Goal: Task Accomplishment & Management: Manage account settings

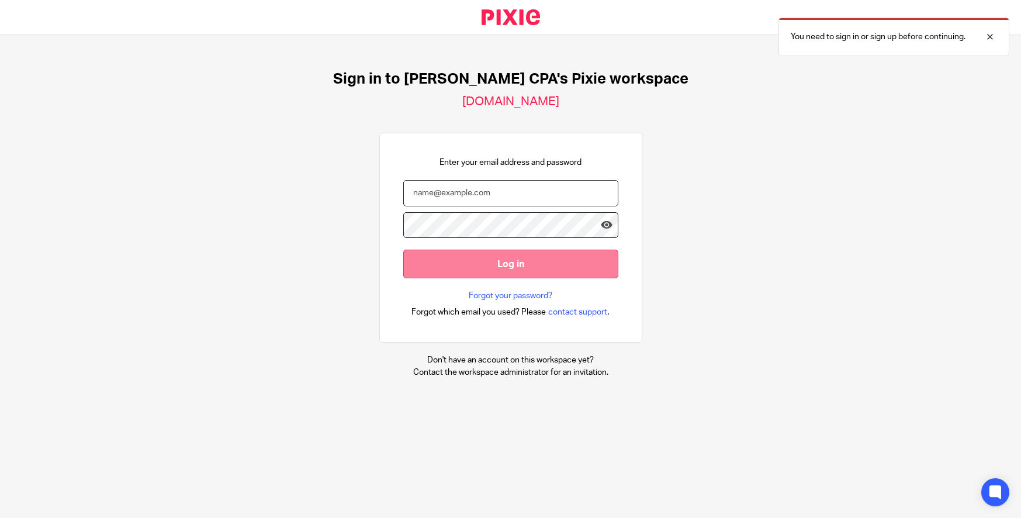
type input "[PERSON_NAME][EMAIL_ADDRESS][DOMAIN_NAME]"
click at [436, 263] on input "Log in" at bounding box center [510, 264] width 215 height 29
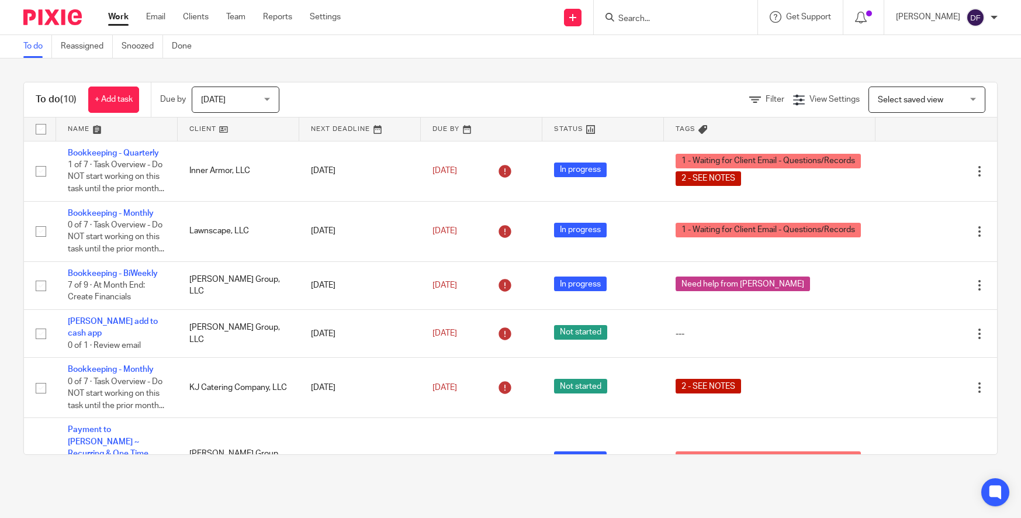
click at [633, 16] on input "Search" at bounding box center [669, 19] width 105 height 11
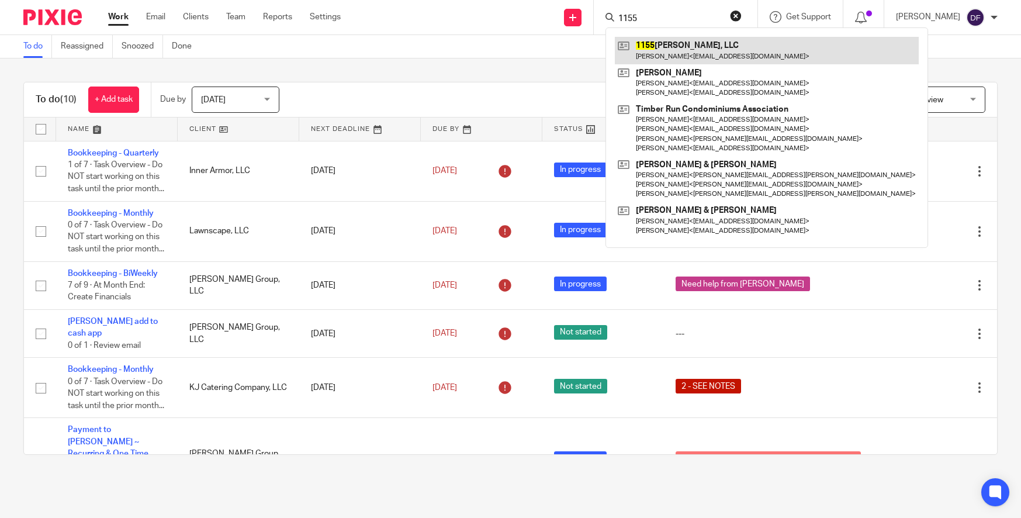
type input "1155"
click at [700, 50] on link at bounding box center [767, 50] width 304 height 27
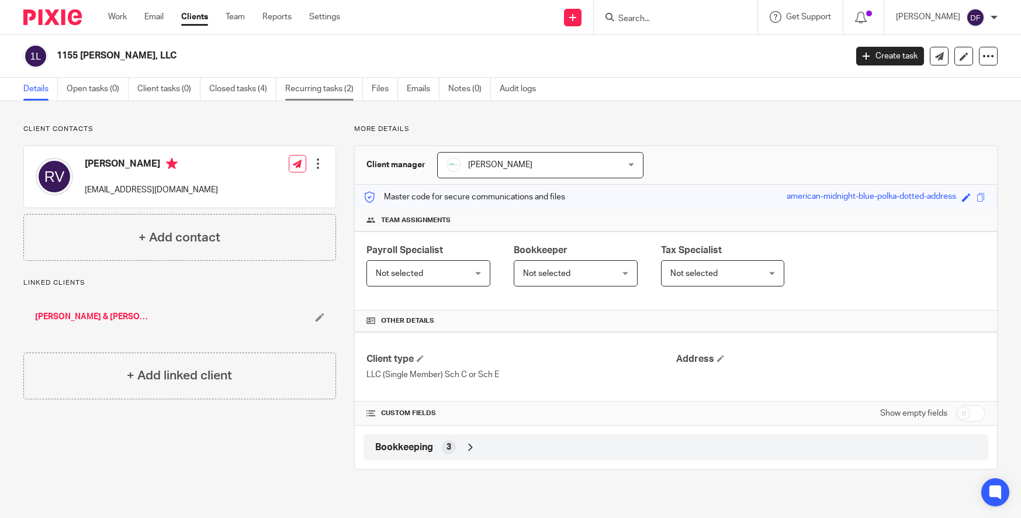
click at [328, 94] on link "Recurring tasks (2)" at bounding box center [324, 89] width 78 height 23
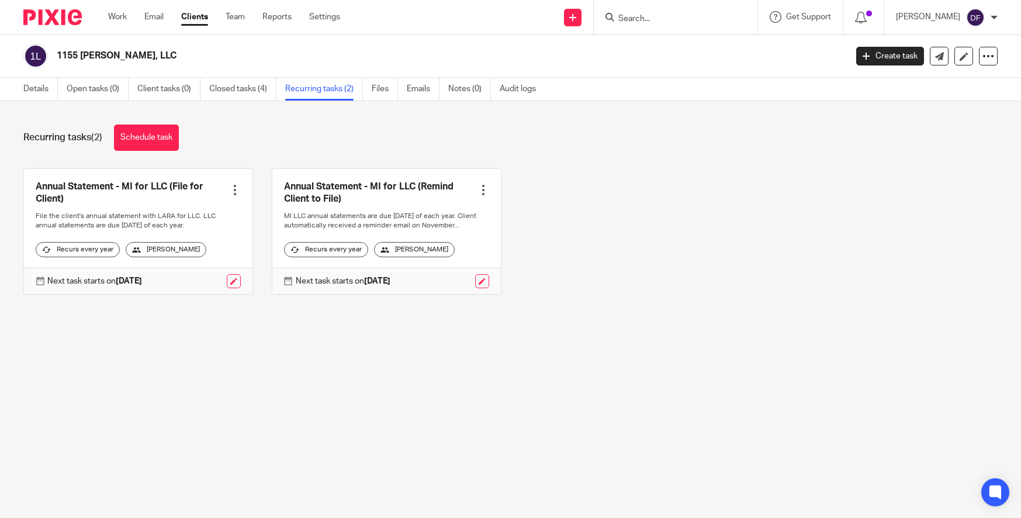
click at [418, 189] on link at bounding box center [386, 231] width 229 height 125
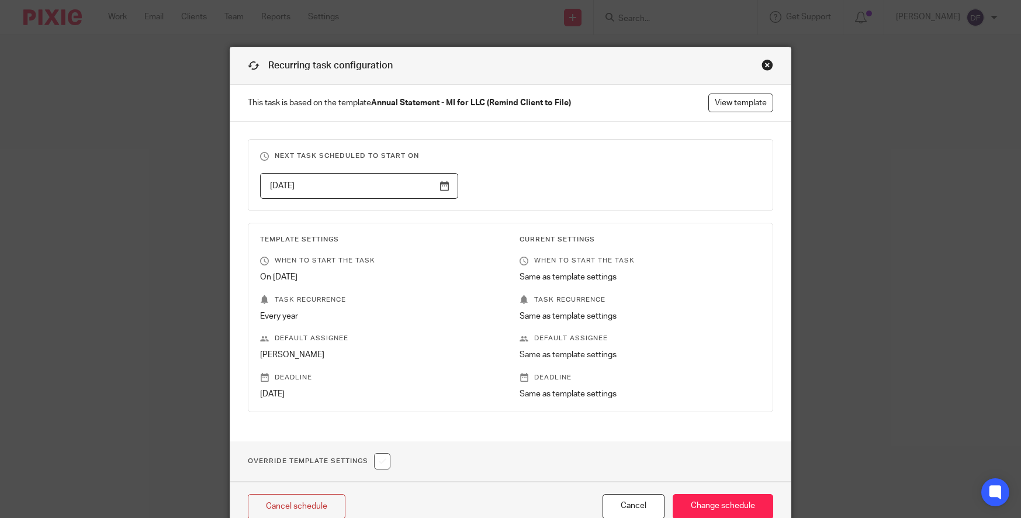
click at [764, 64] on div "Close this dialog window" at bounding box center [767, 65] width 12 height 12
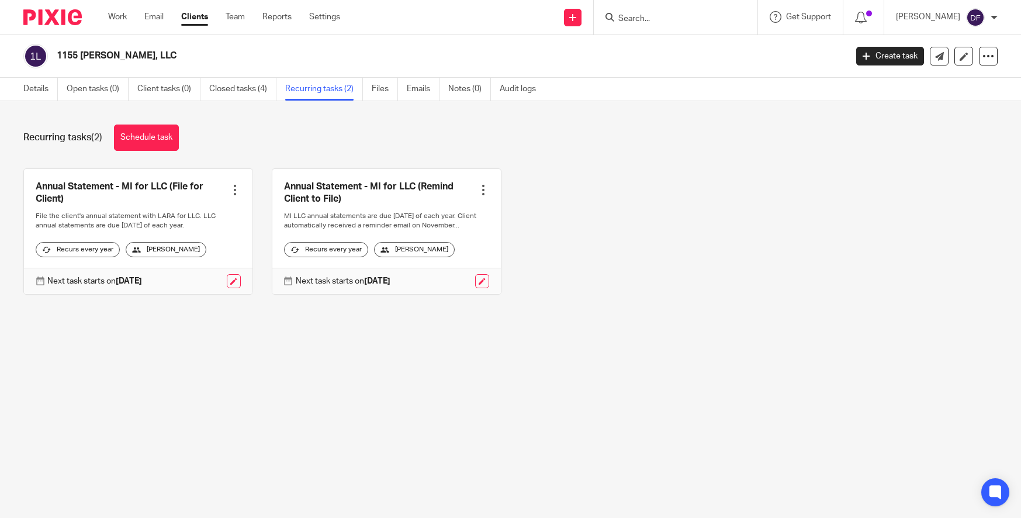
click at [643, 12] on form at bounding box center [679, 17] width 124 height 15
click at [317, 19] on link "Settings" at bounding box center [324, 17] width 31 height 12
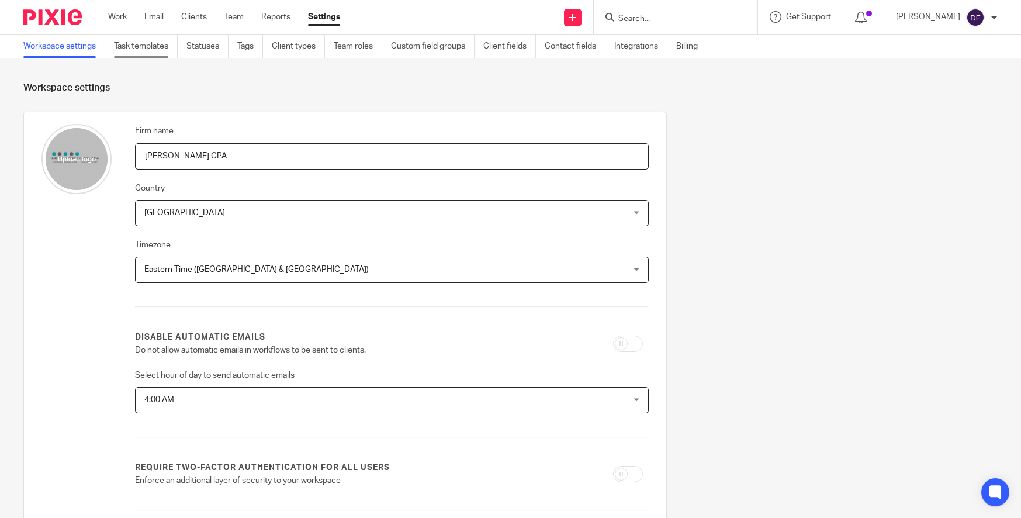
click at [162, 41] on link "Task templates" at bounding box center [146, 46] width 64 height 23
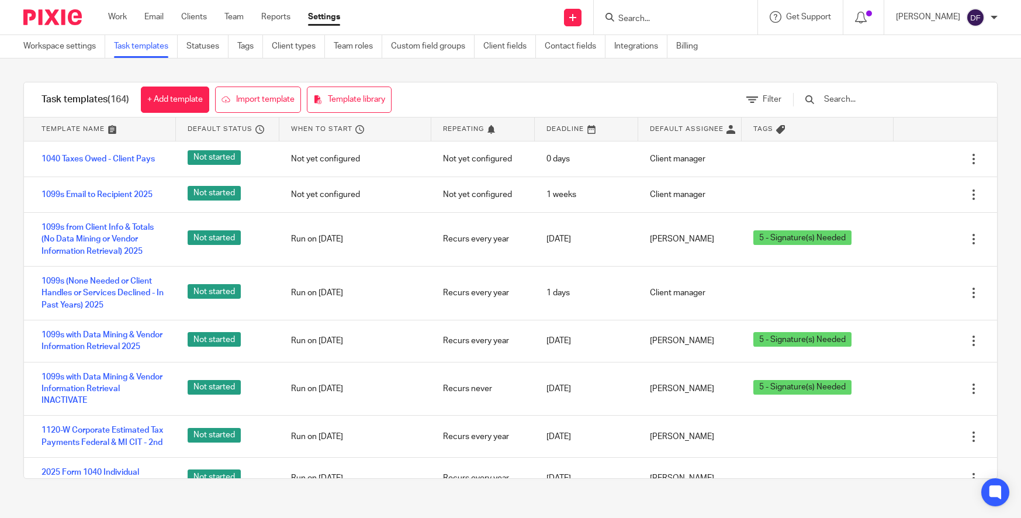
click at [871, 96] on input "text" at bounding box center [891, 99] width 136 height 13
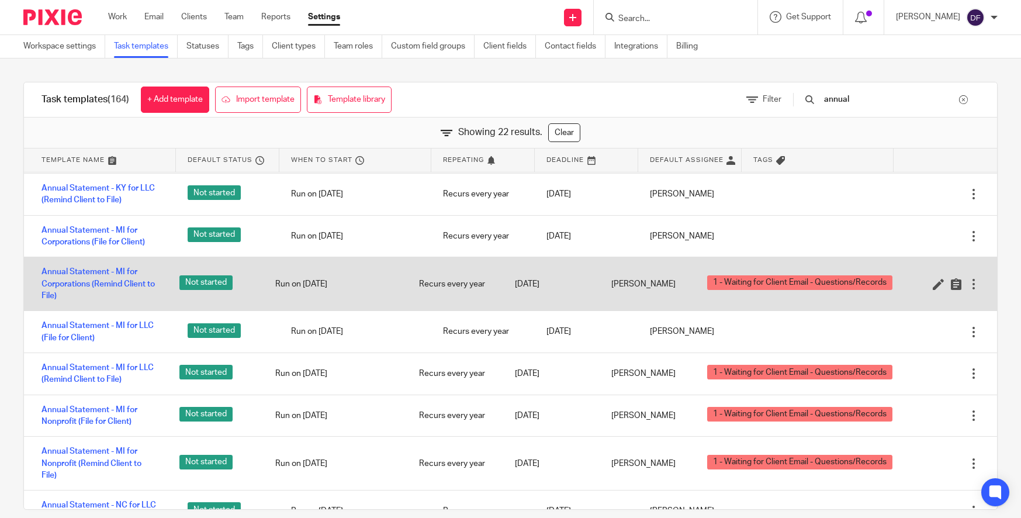
scroll to position [234, 0]
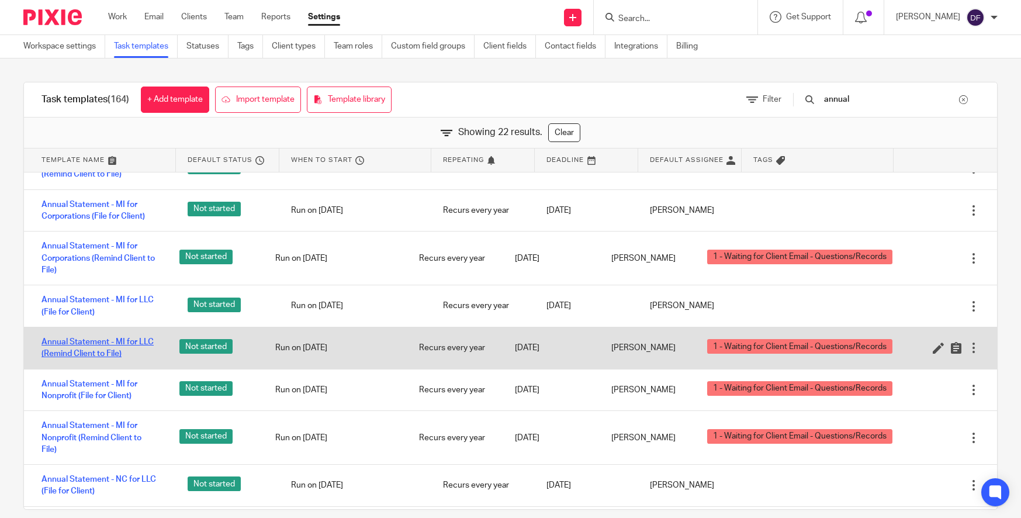
type input "annual"
click at [96, 336] on link "Annual Statement - MI for LLC (Remind Client to File)" at bounding box center [98, 348] width 115 height 24
click at [96, 347] on link "Annual Statement - MI for LLC (Remind Client to File)" at bounding box center [98, 348] width 115 height 24
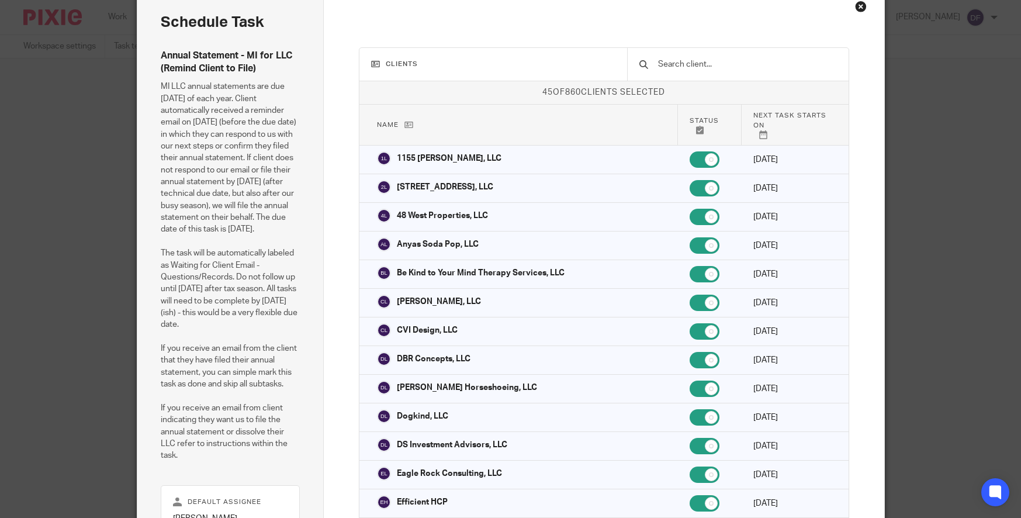
click at [855, 9] on div "Close this dialog window" at bounding box center [861, 7] width 12 height 12
click at [855, 8] on div "Close this dialog window" at bounding box center [861, 7] width 12 height 12
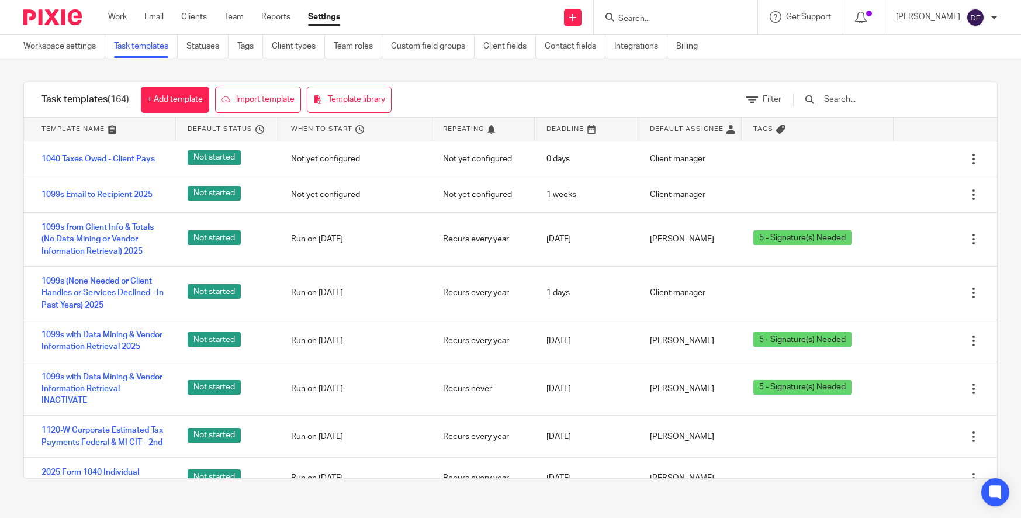
click at [633, 19] on input "Search" at bounding box center [669, 19] width 105 height 11
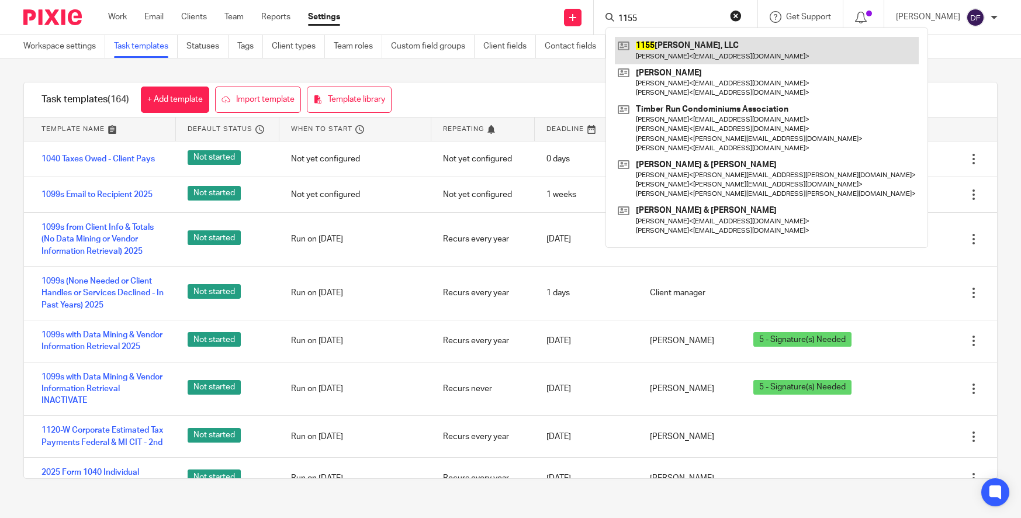
type input "1155"
click at [671, 55] on link at bounding box center [767, 50] width 304 height 27
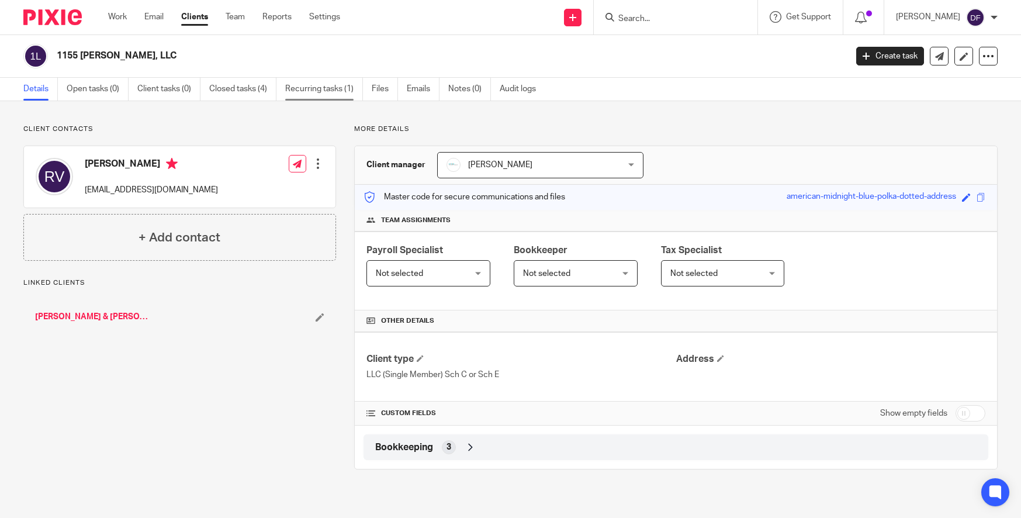
click at [297, 91] on link "Recurring tasks (1)" at bounding box center [324, 89] width 78 height 23
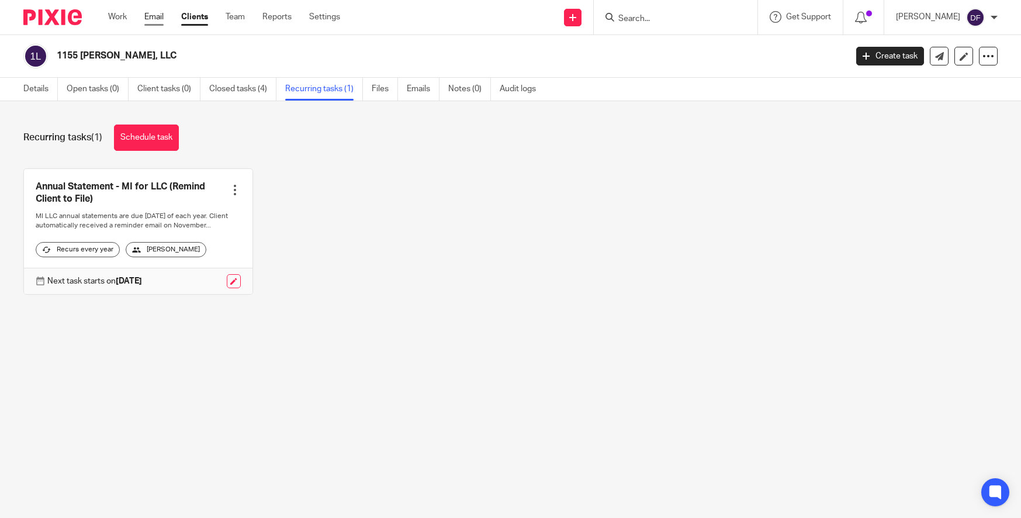
click at [155, 15] on link "Email" at bounding box center [153, 17] width 19 height 12
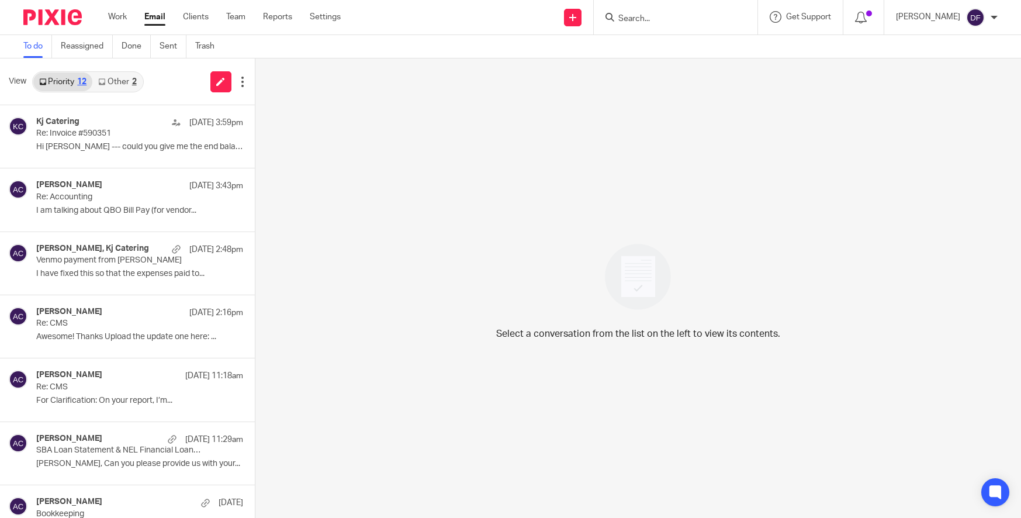
click at [116, 83] on link "Other 2" at bounding box center [117, 81] width 50 height 19
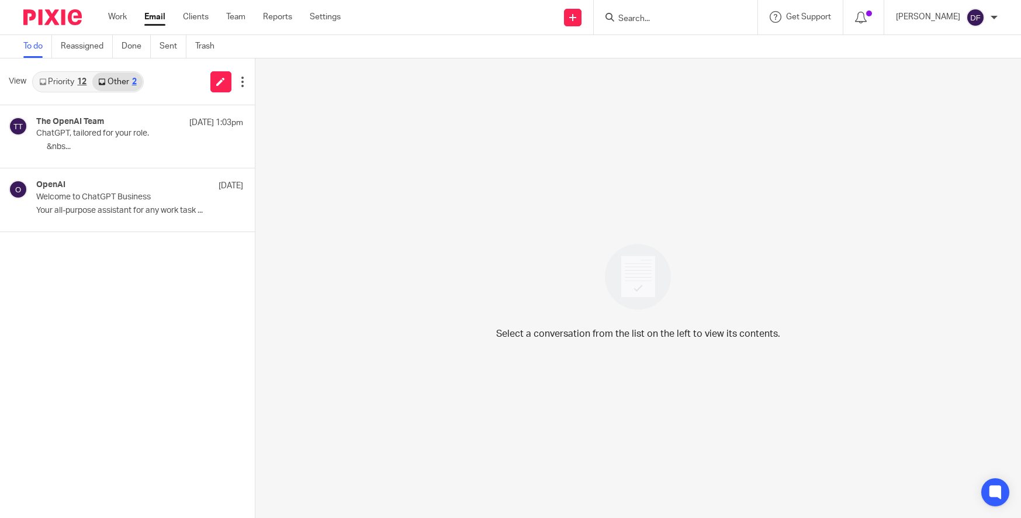
click at [84, 82] on div "12" at bounding box center [81, 82] width 9 height 8
